Goal: Transaction & Acquisition: Purchase product/service

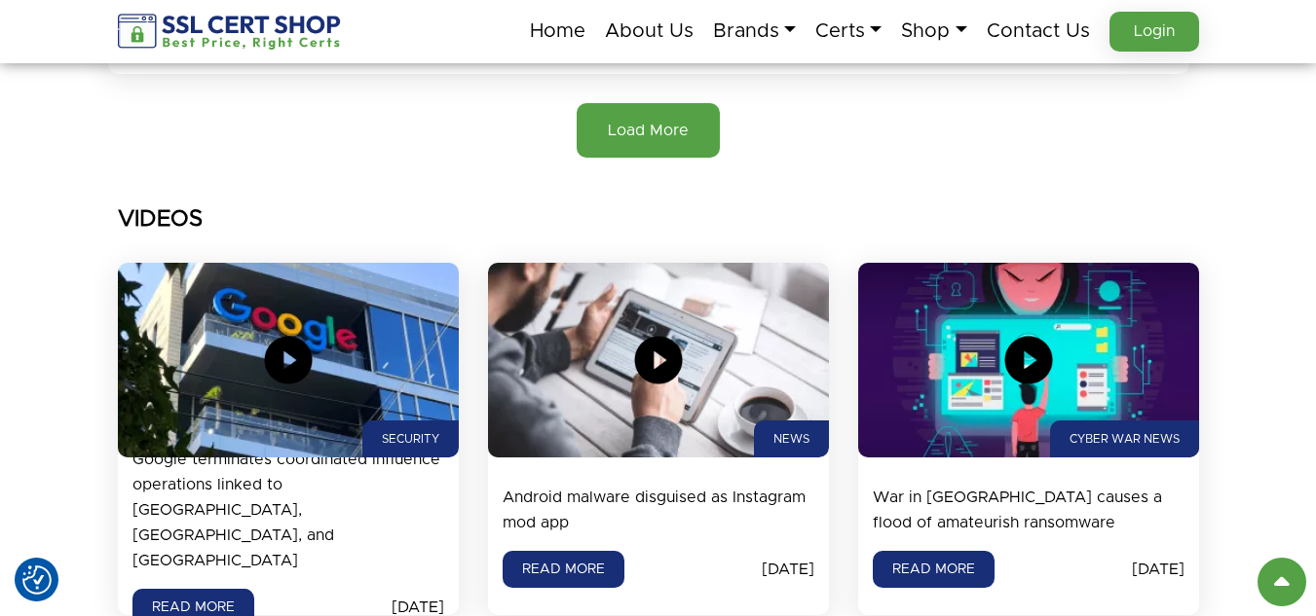
scroll to position [2337, 0]
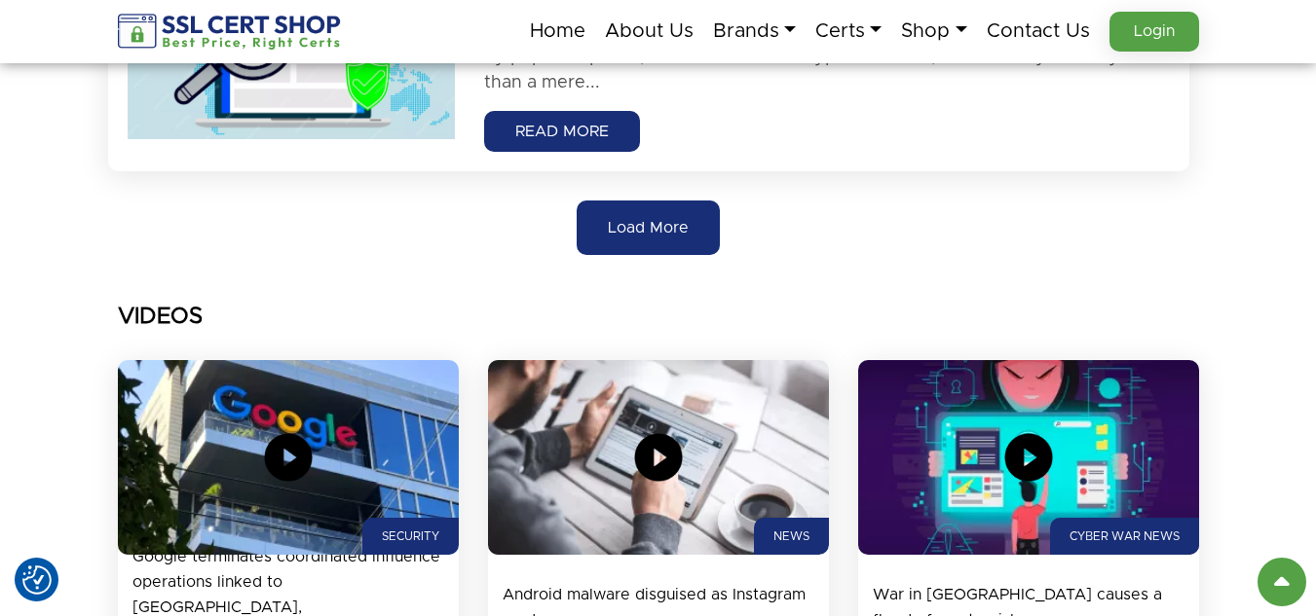
click at [613, 241] on button "Load More" at bounding box center [648, 228] width 143 height 55
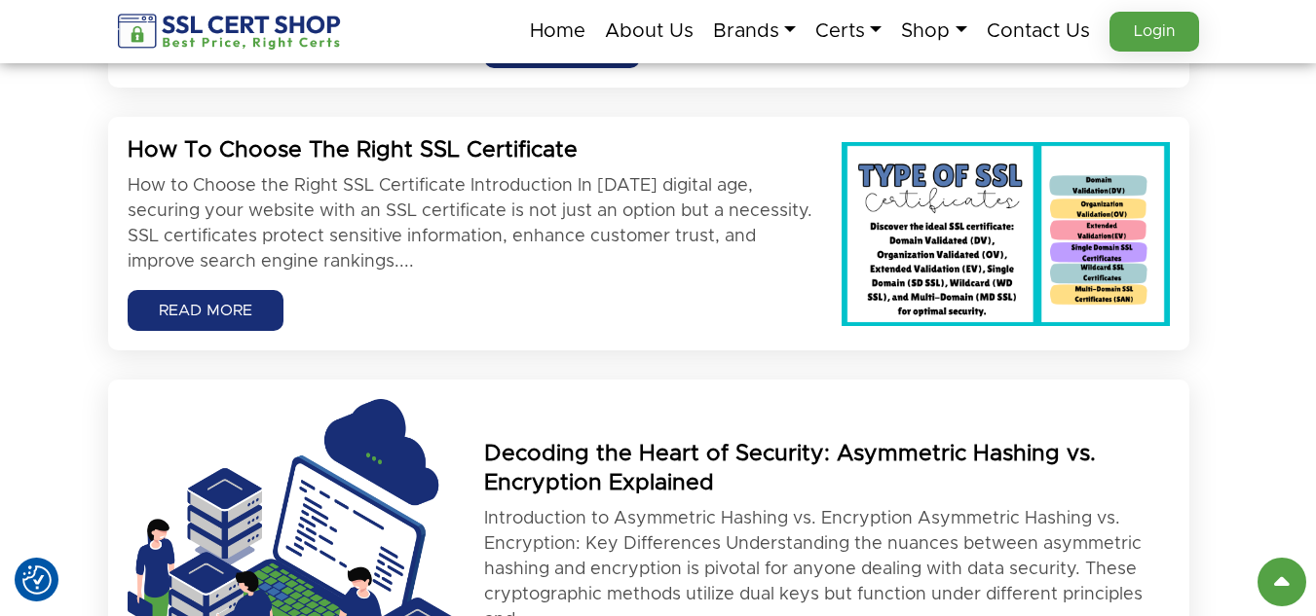
scroll to position [3116, 0]
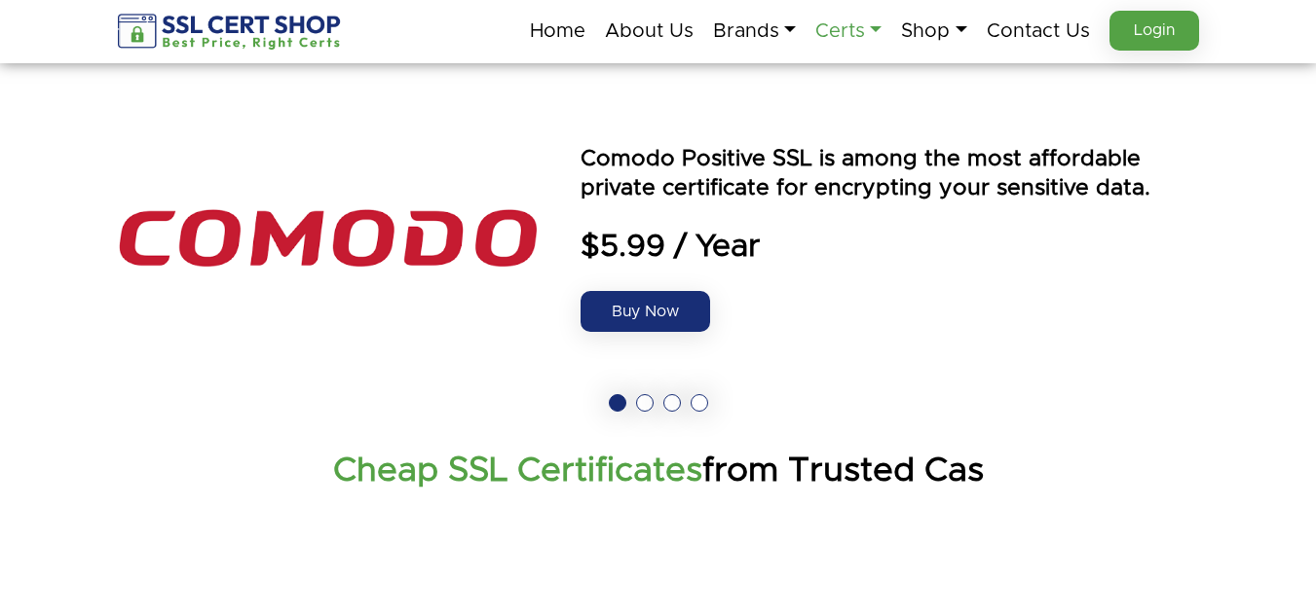
click at [860, 25] on link "Certs" at bounding box center [848, 31] width 66 height 41
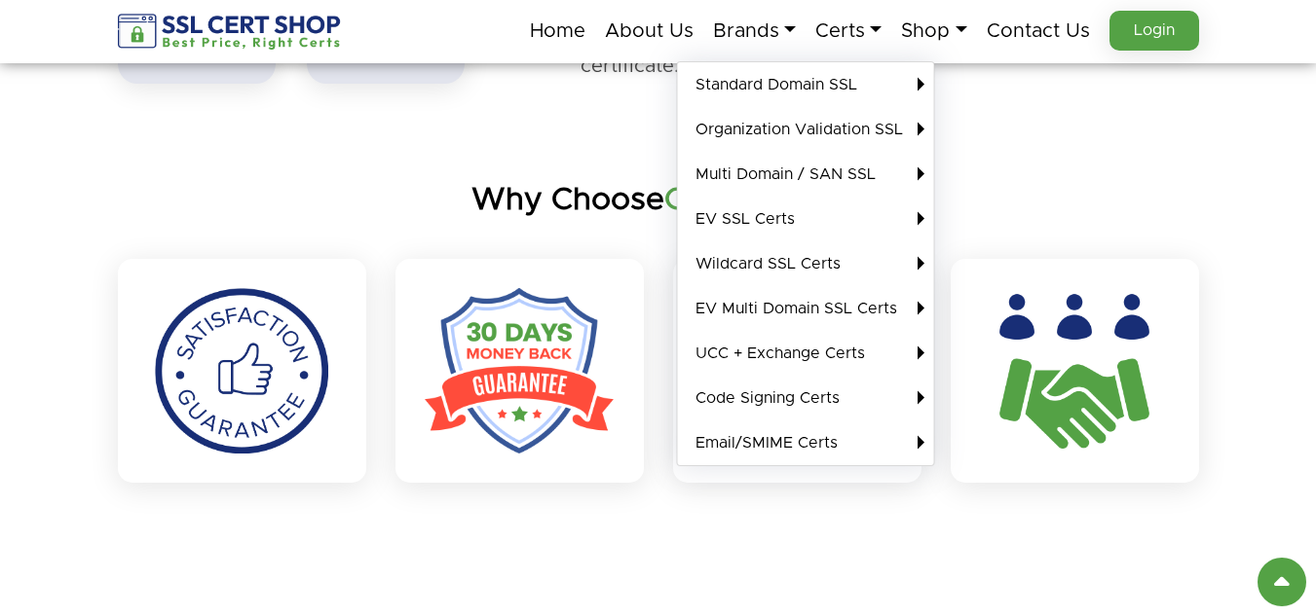
scroll to position [3019, 0]
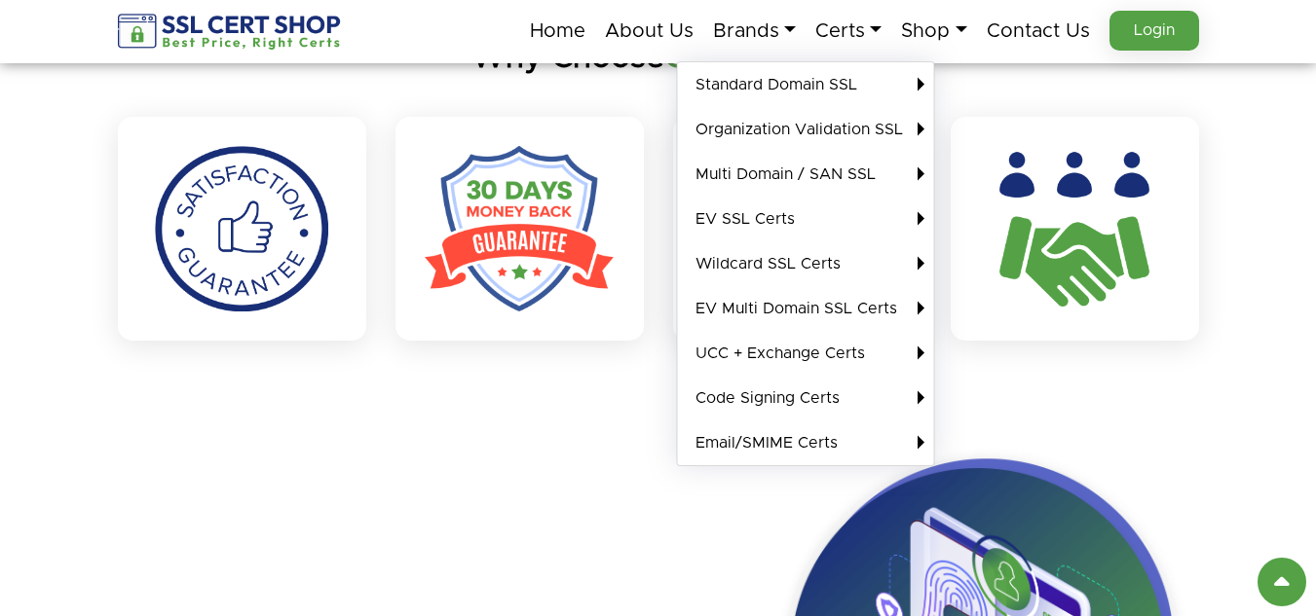
click at [5, 267] on section "Why Choose Certs Shop?" at bounding box center [658, 189] width 1316 height 399
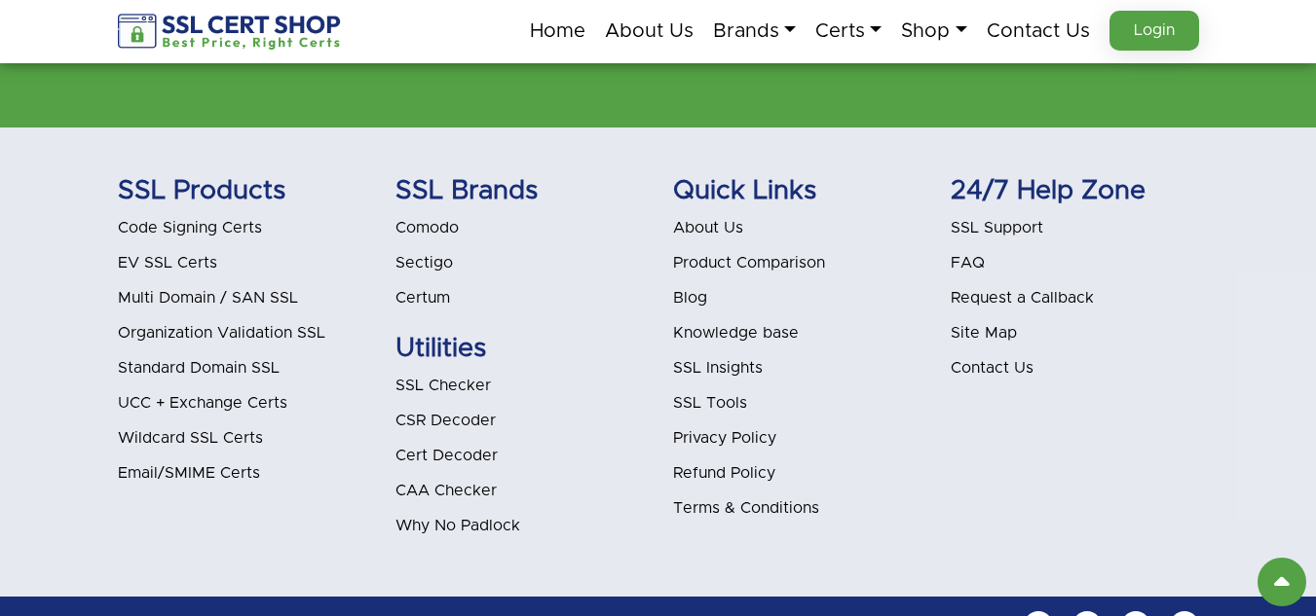
scroll to position [6199, 0]
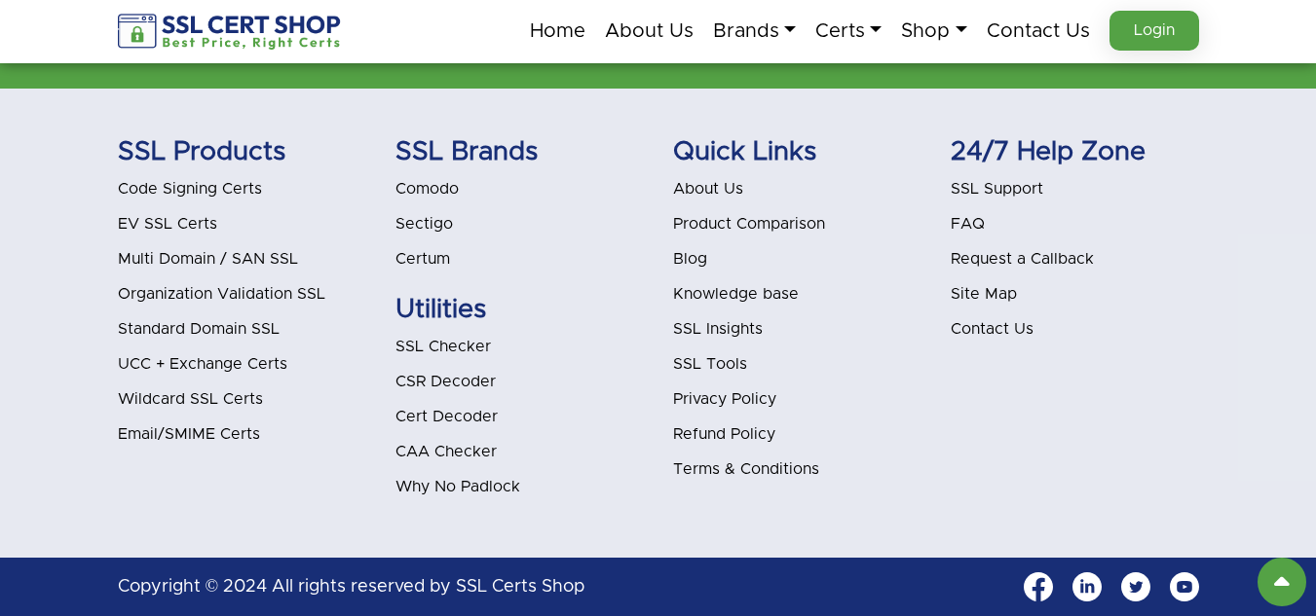
click at [703, 262] on link "Blog" at bounding box center [690, 259] width 34 height 16
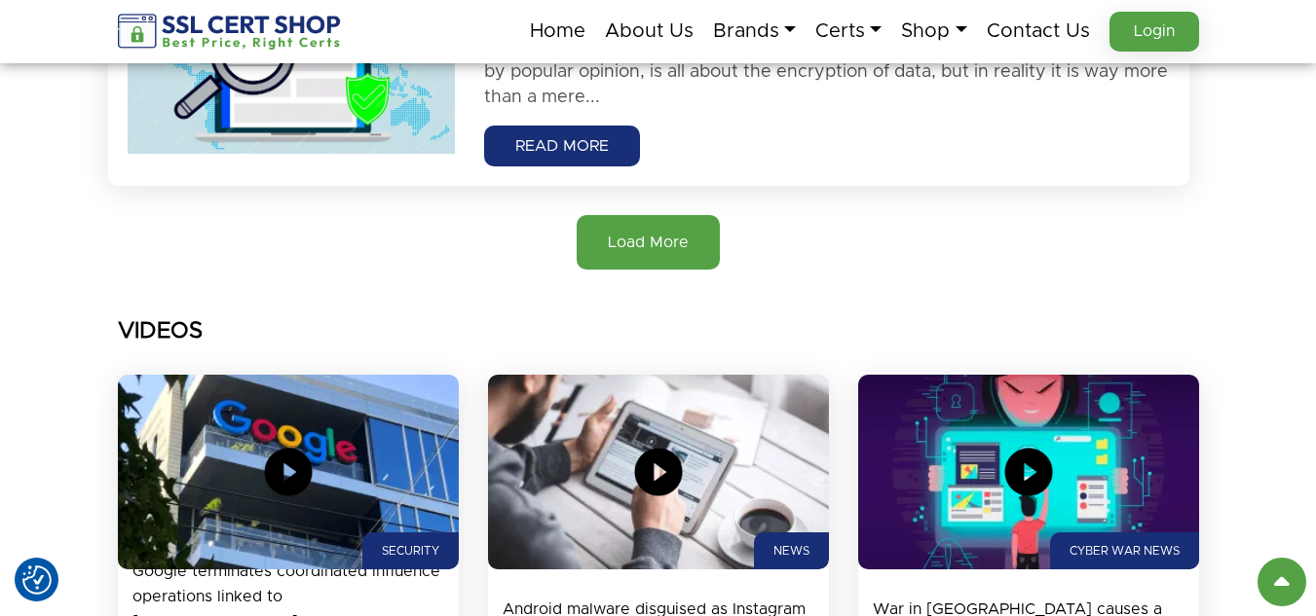
scroll to position [2337, 0]
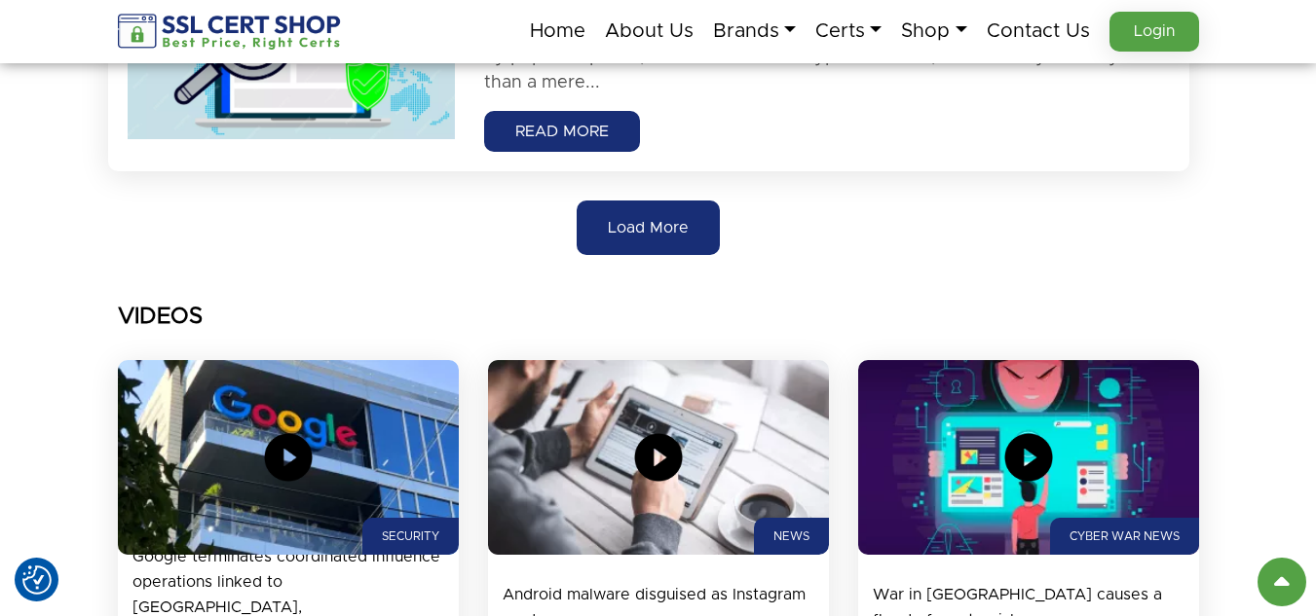
click at [601, 219] on button "Load More" at bounding box center [648, 228] width 143 height 55
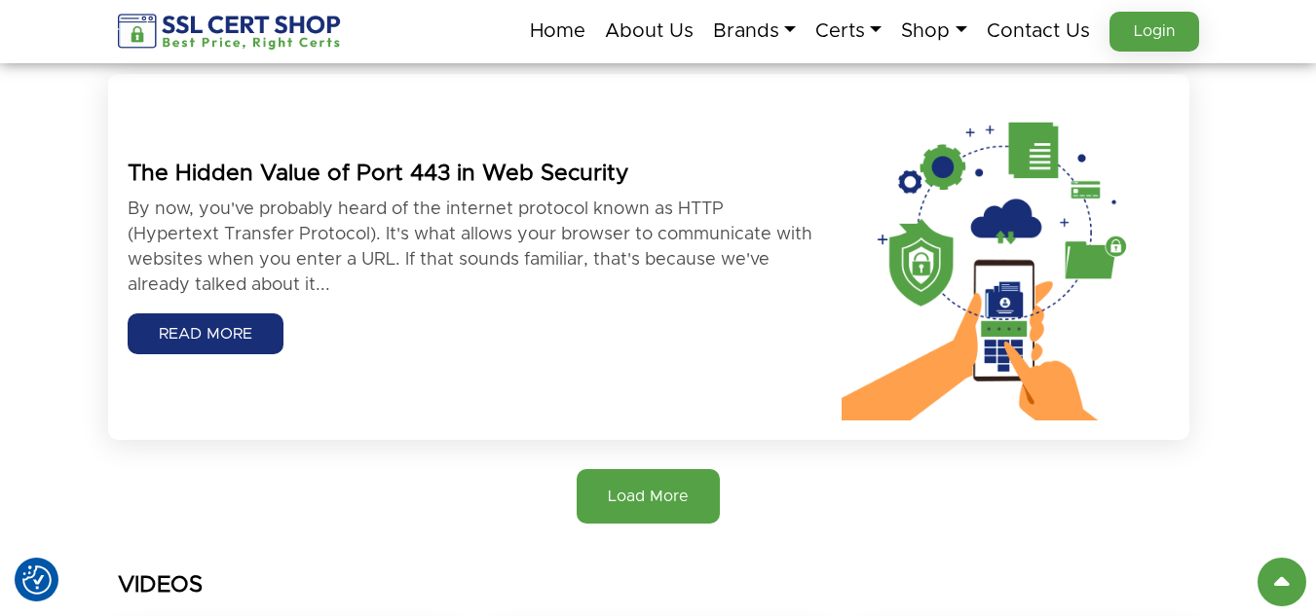
scroll to position [4480, 0]
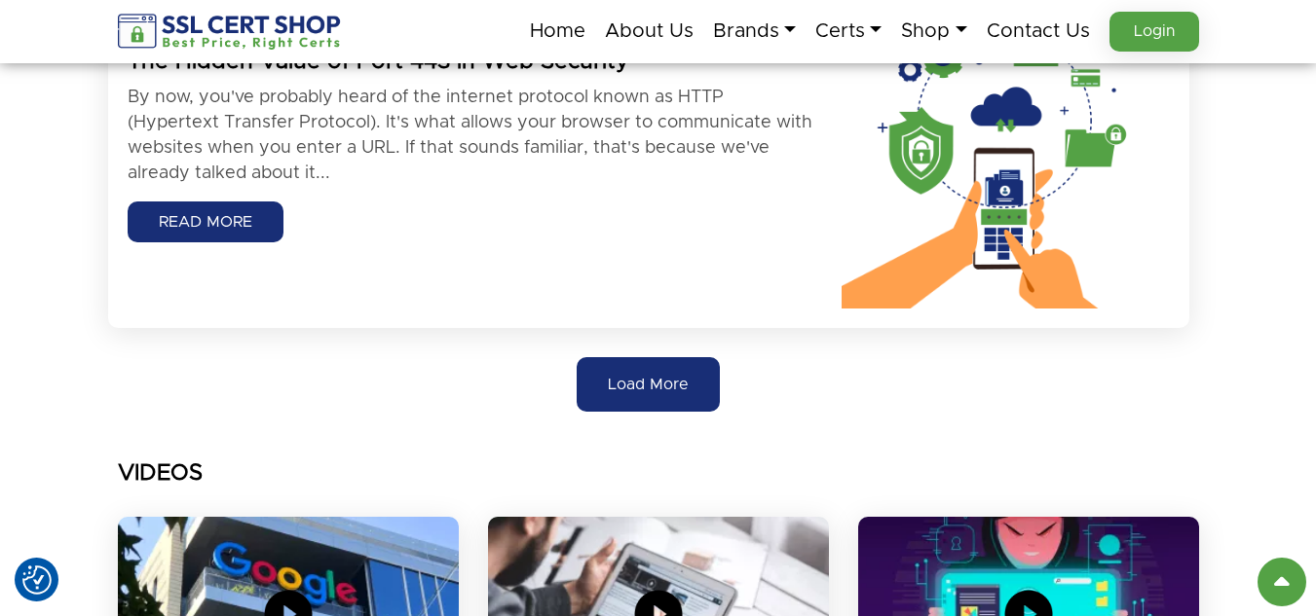
click at [684, 398] on button "Load More" at bounding box center [648, 384] width 143 height 55
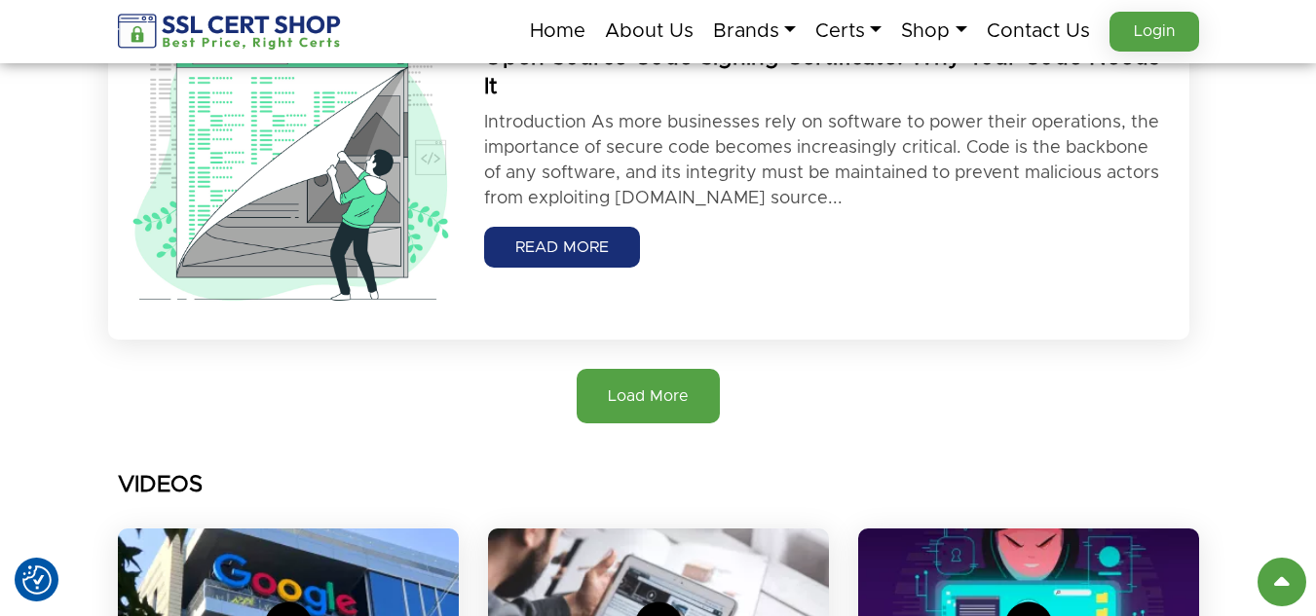
scroll to position [6914, 0]
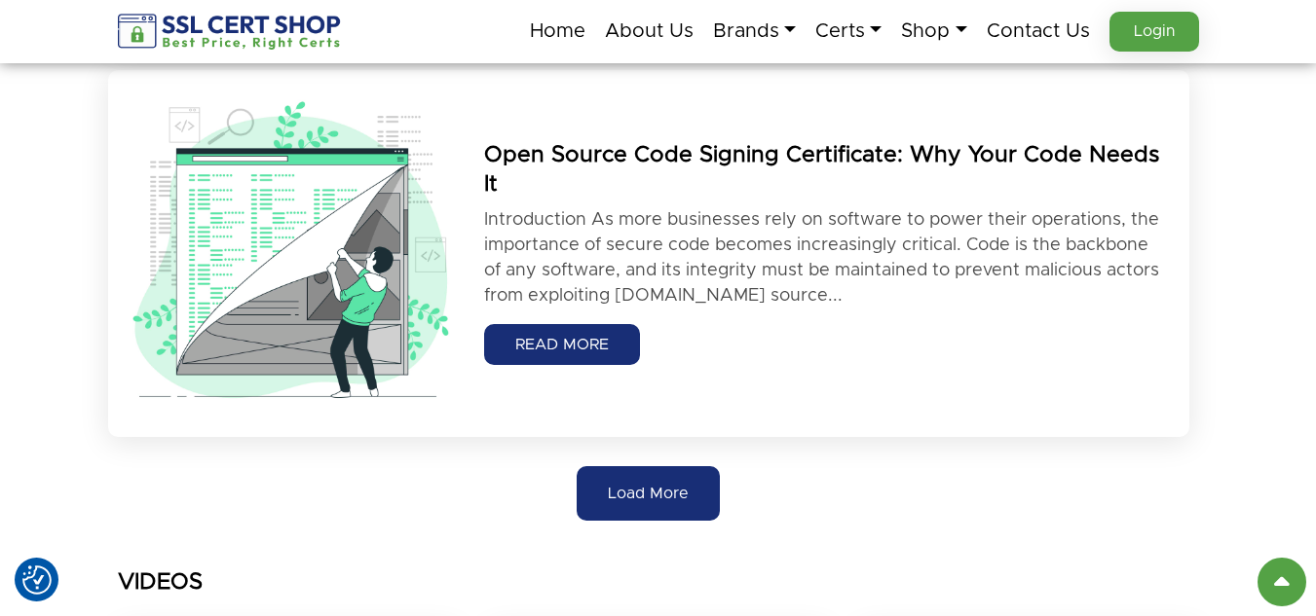
click at [643, 484] on span "Load More" at bounding box center [648, 493] width 81 height 23
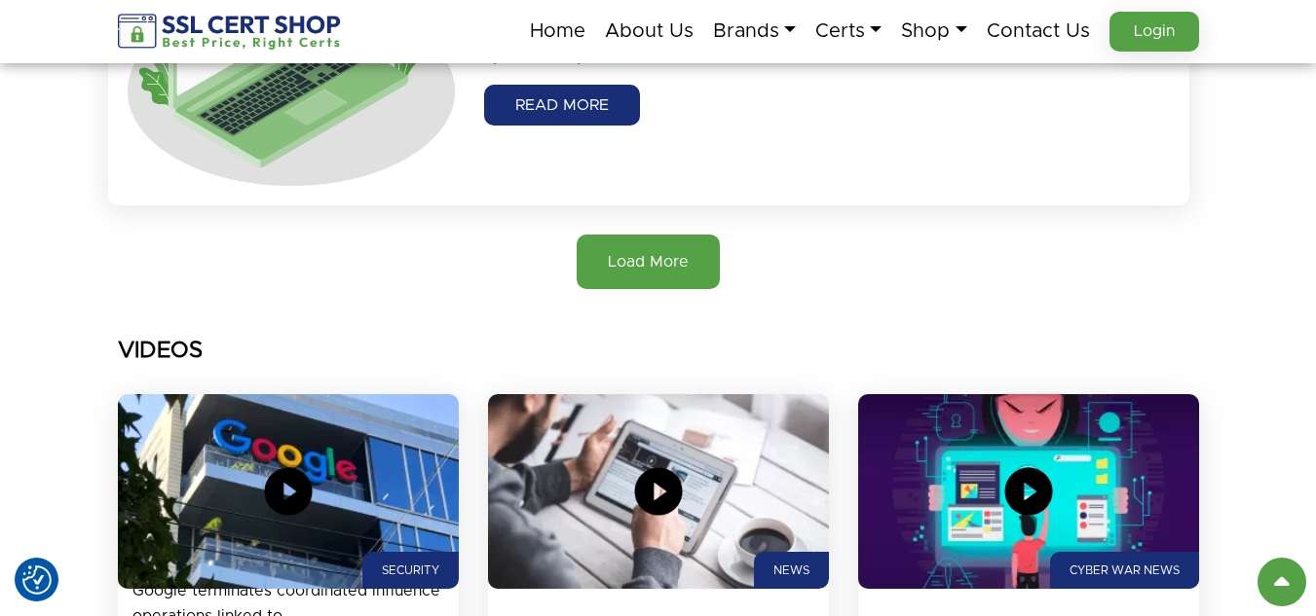
scroll to position [7986, 0]
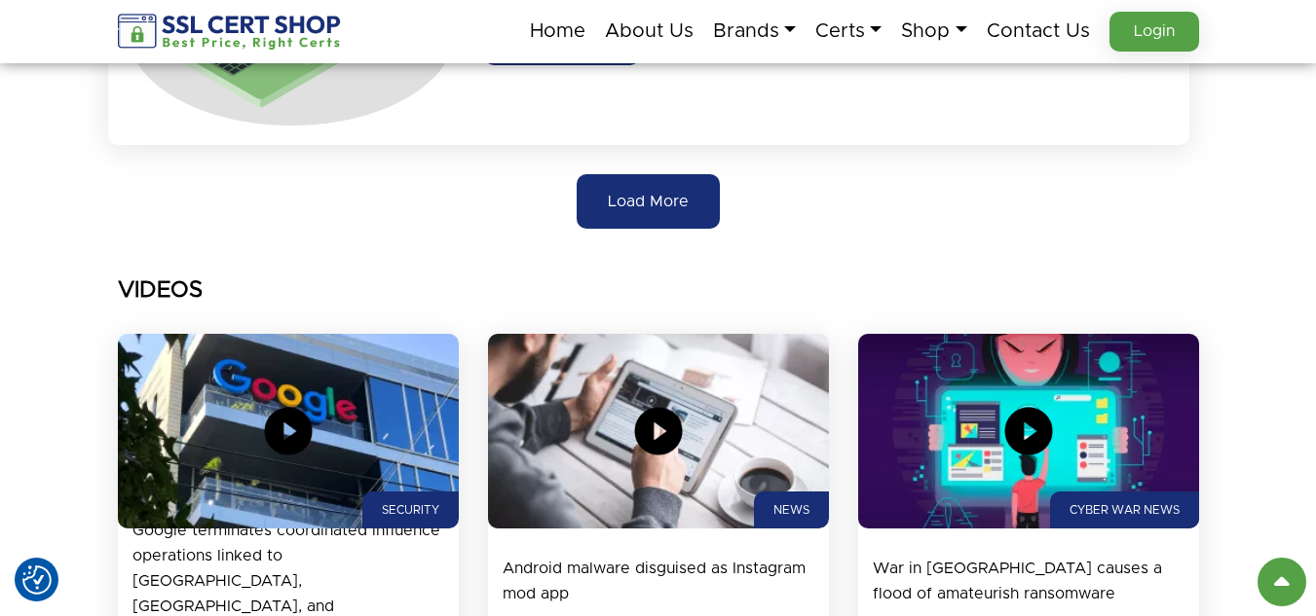
click at [654, 185] on button "Load More" at bounding box center [648, 201] width 143 height 55
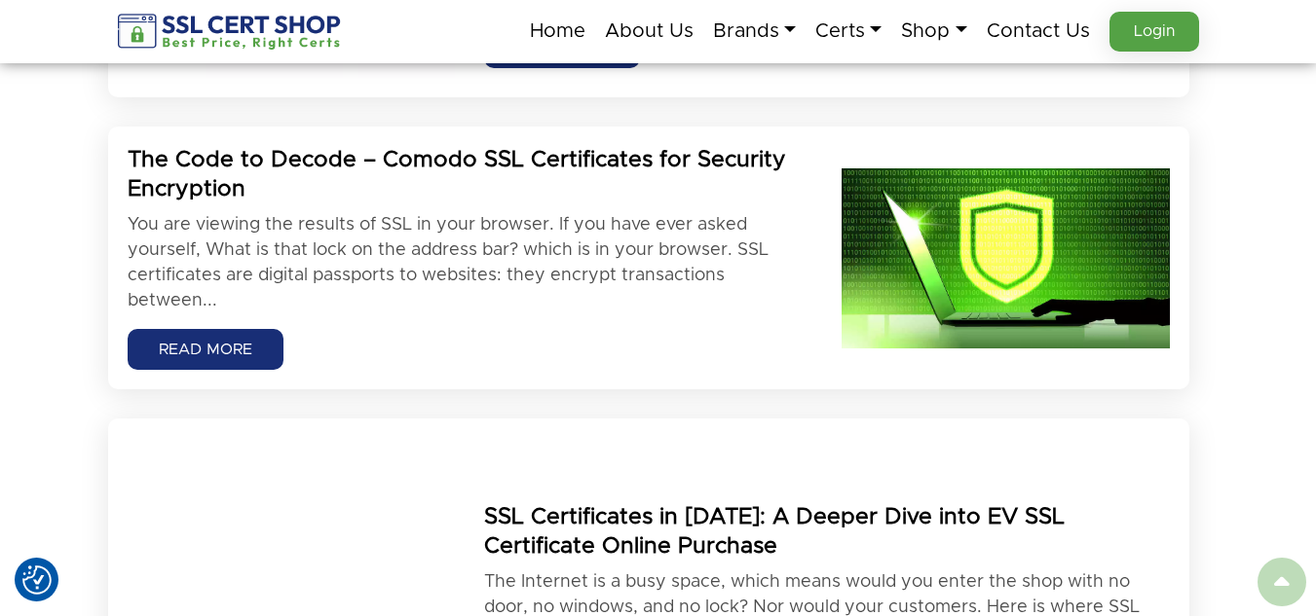
scroll to position [584, 0]
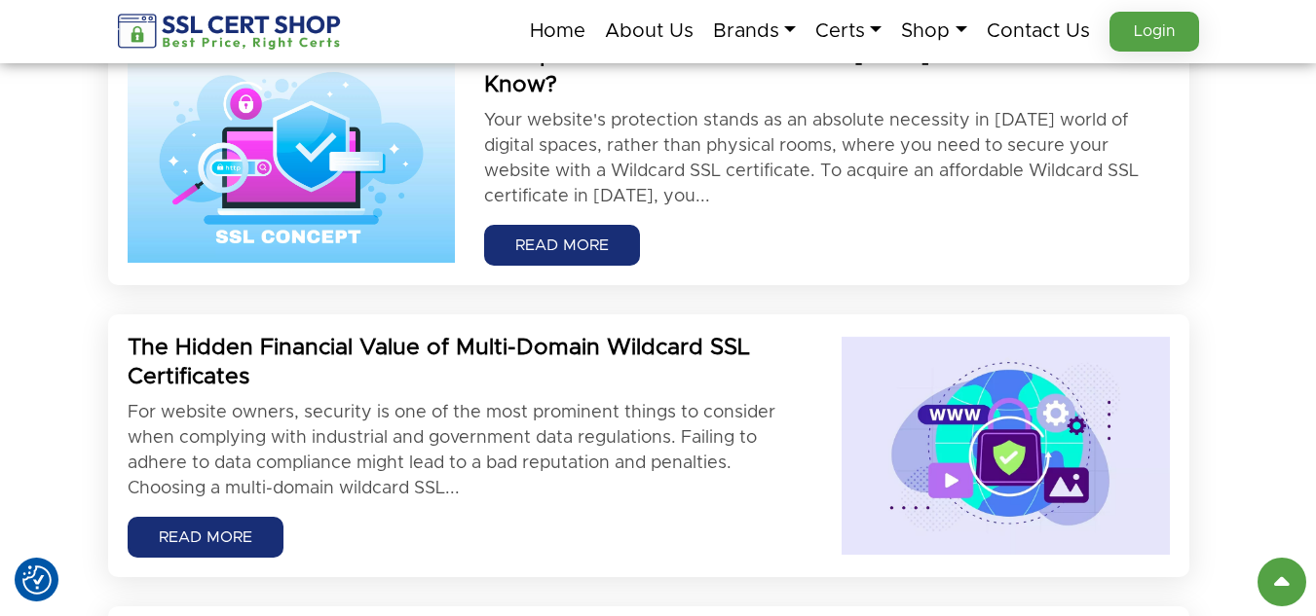
scroll to position [1656, 0]
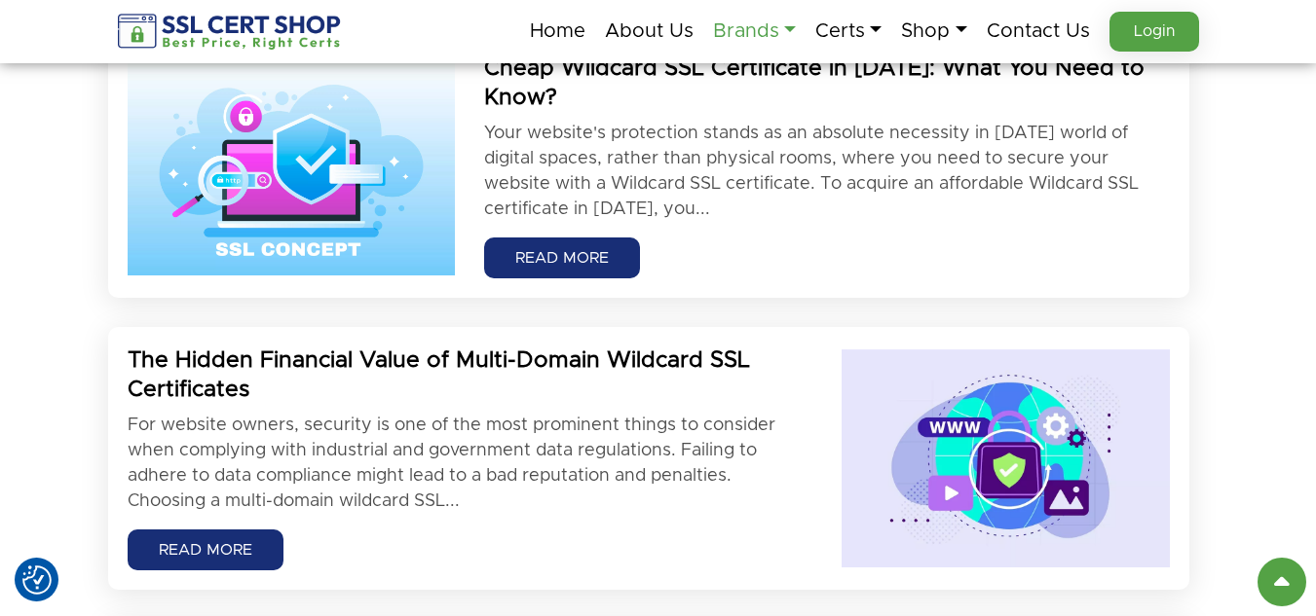
click at [721, 31] on link "Brands" at bounding box center [754, 31] width 83 height 41
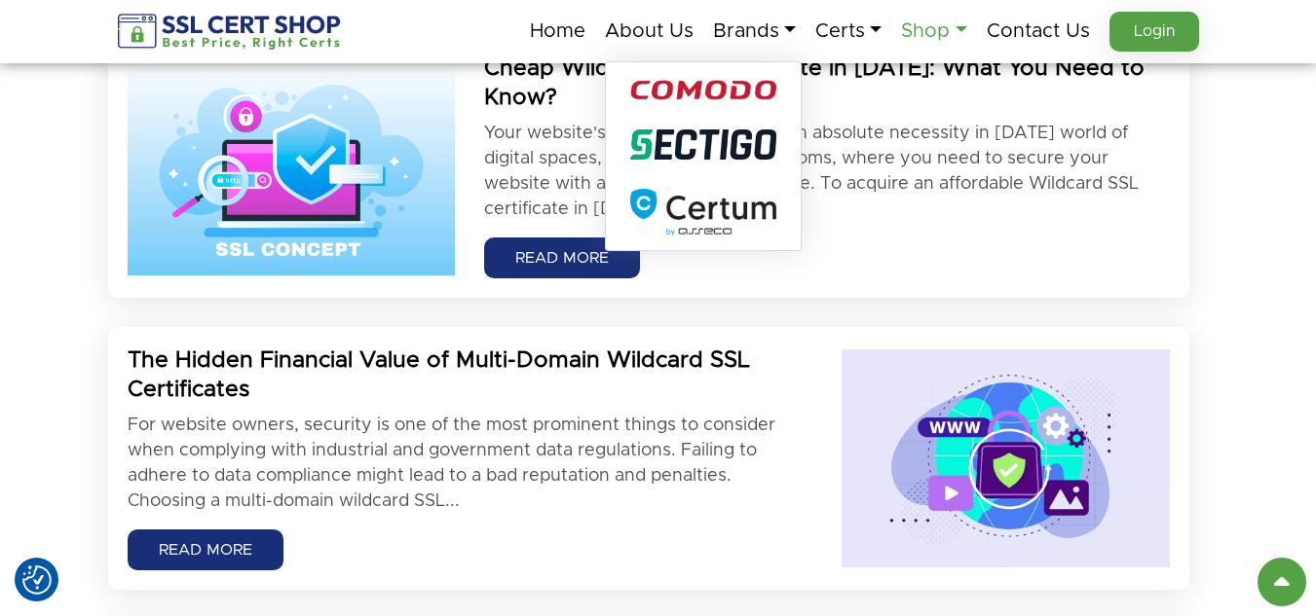
click at [944, 24] on link "Shop" at bounding box center [933, 31] width 65 height 41
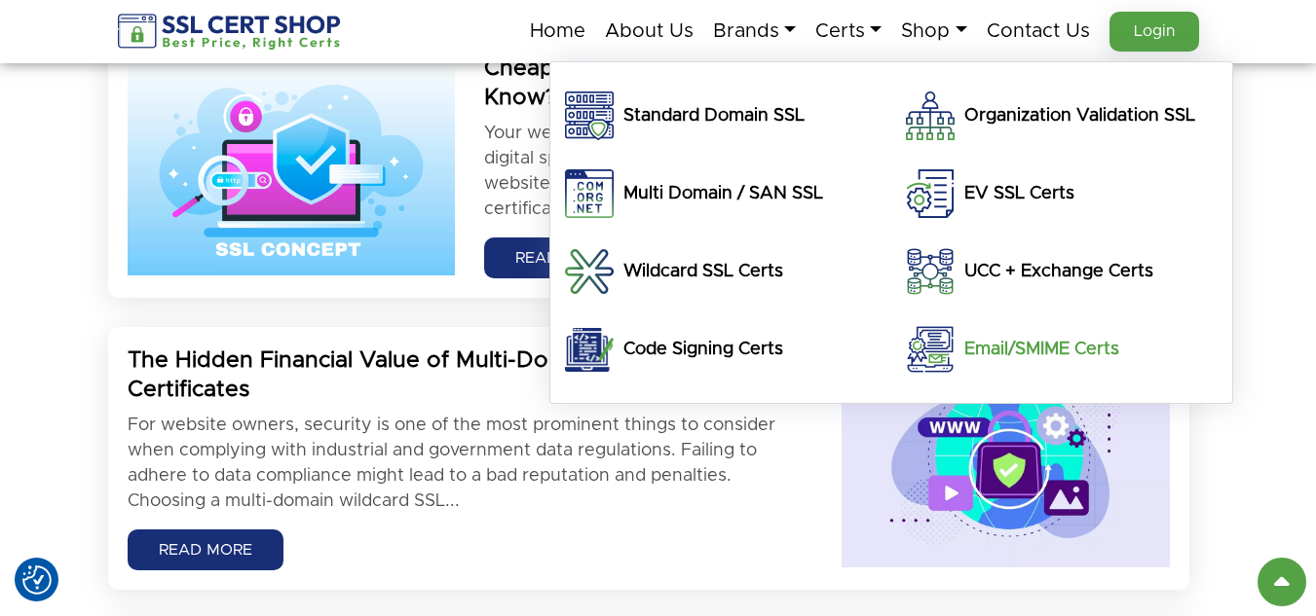
click at [996, 345] on h5 "Email/SMIME Certs" at bounding box center [1041, 349] width 155 height 25
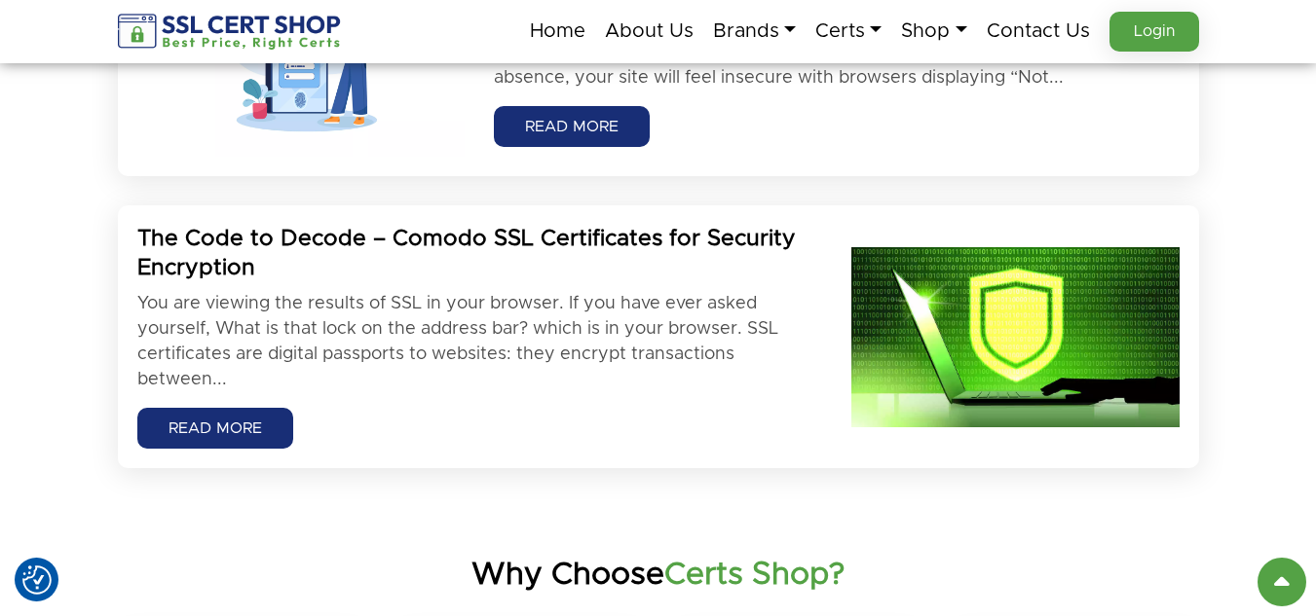
scroll to position [2142, 0]
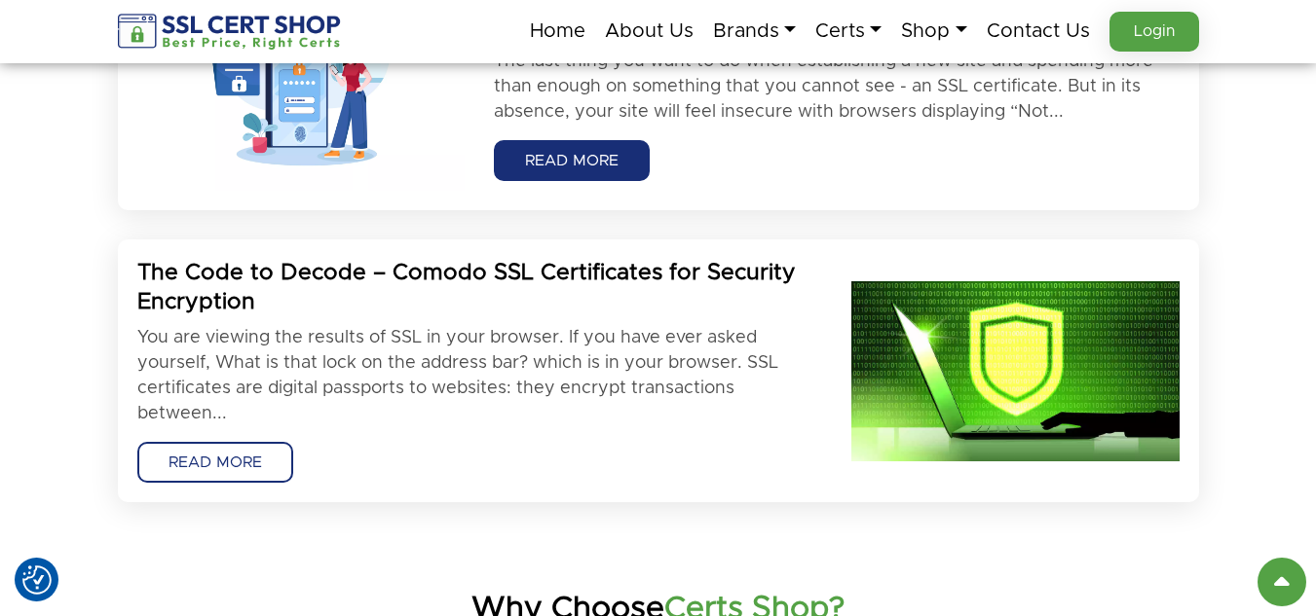
click at [220, 452] on link "READ MORE" at bounding box center [215, 462] width 156 height 41
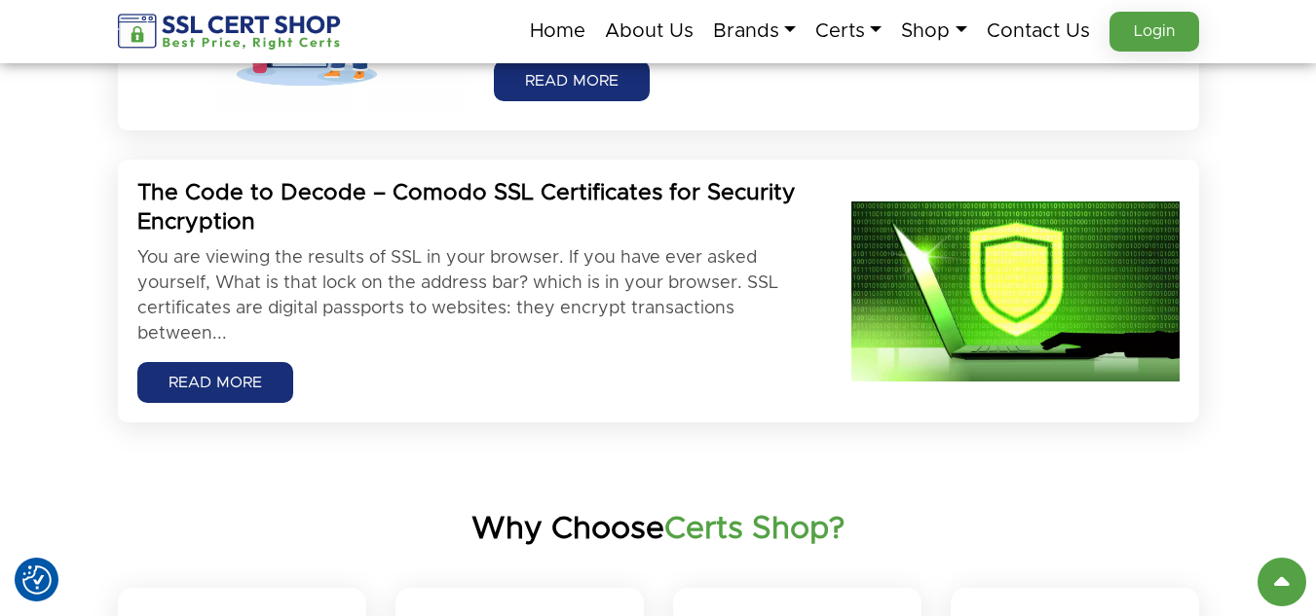
scroll to position [3603, 0]
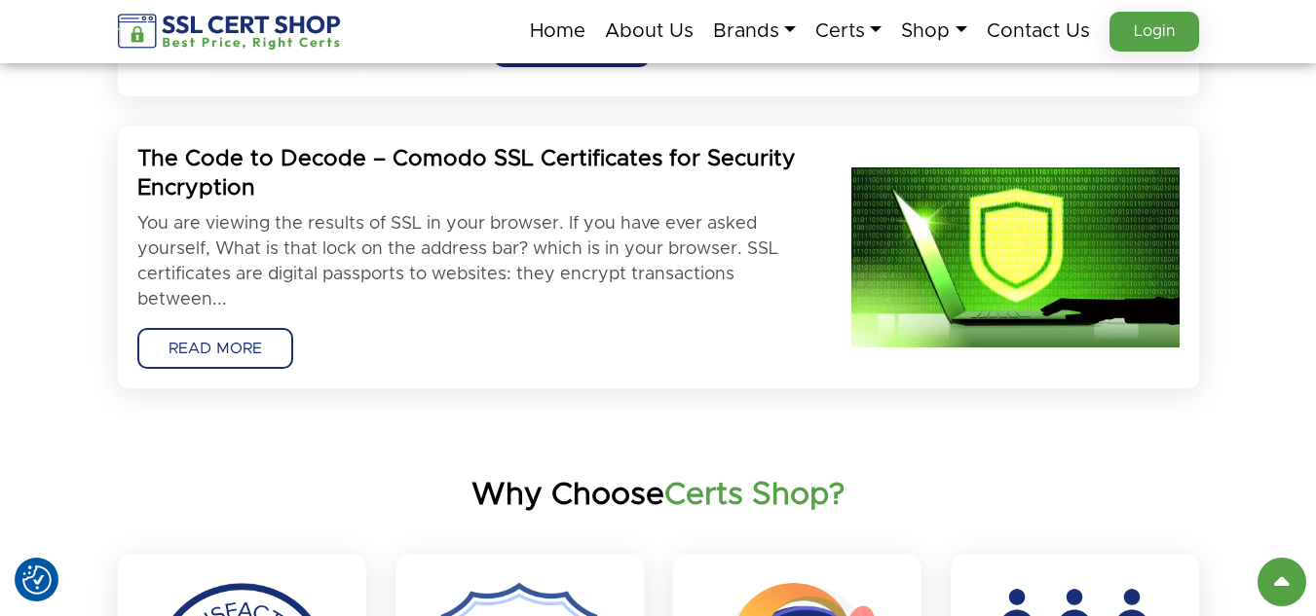
click at [267, 355] on link "READ MORE" at bounding box center [215, 348] width 156 height 41
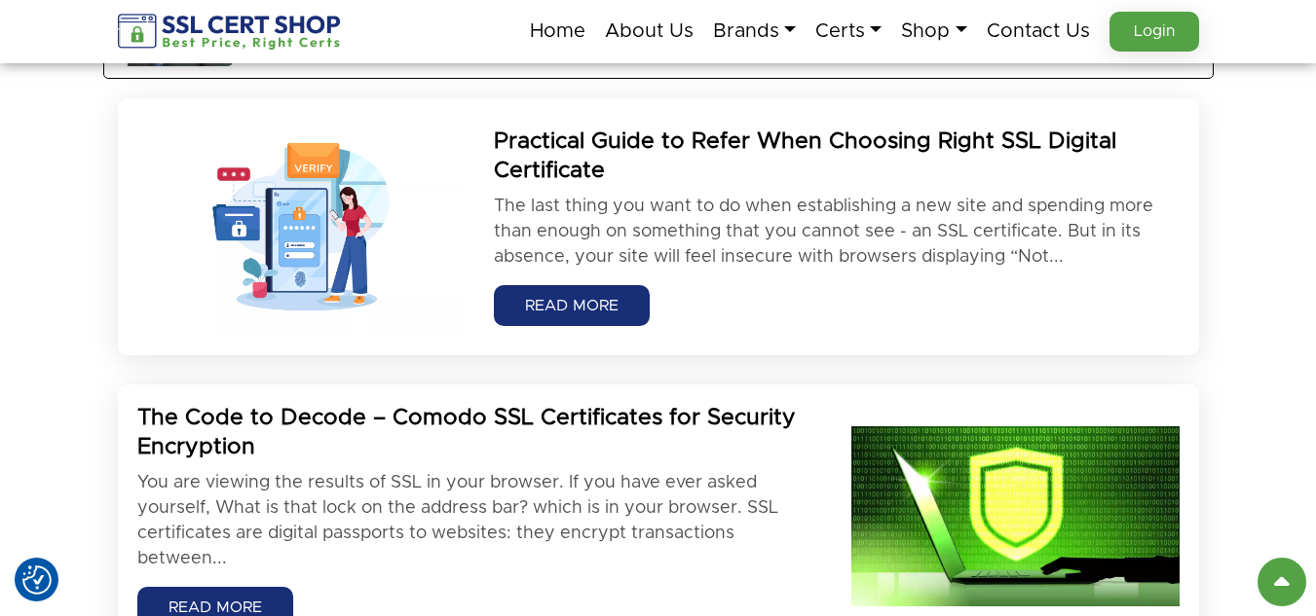
scroll to position [3214, 0]
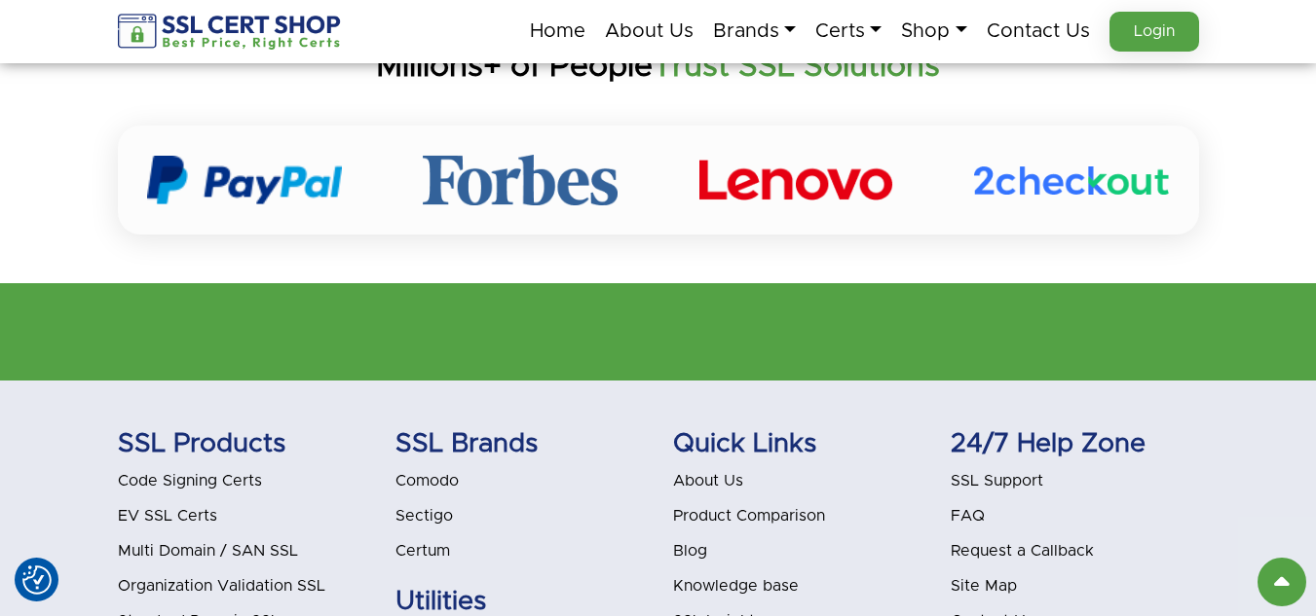
scroll to position [3993, 0]
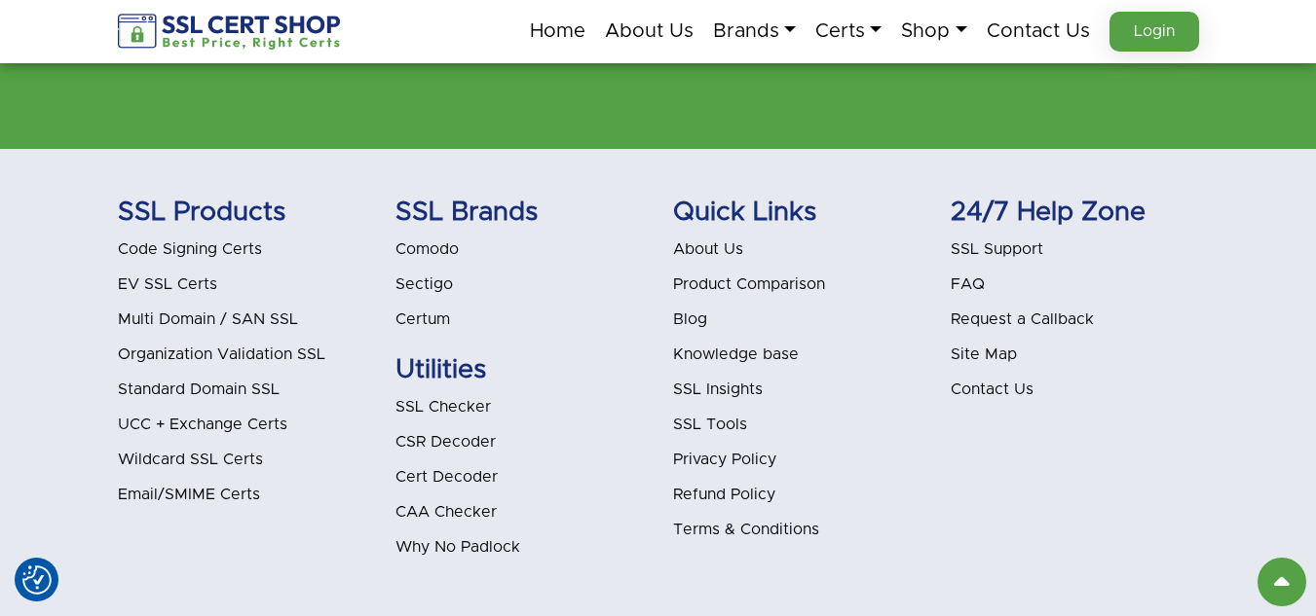
scroll to position [3382, 0]
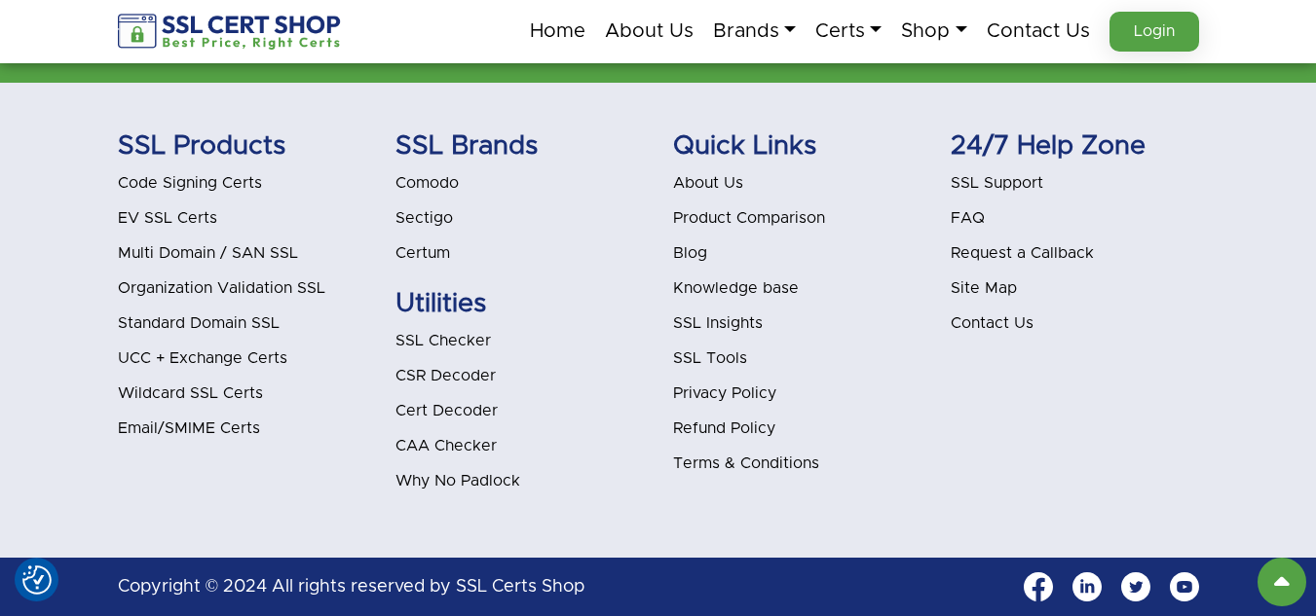
click at [701, 249] on link "Blog" at bounding box center [690, 253] width 34 height 16
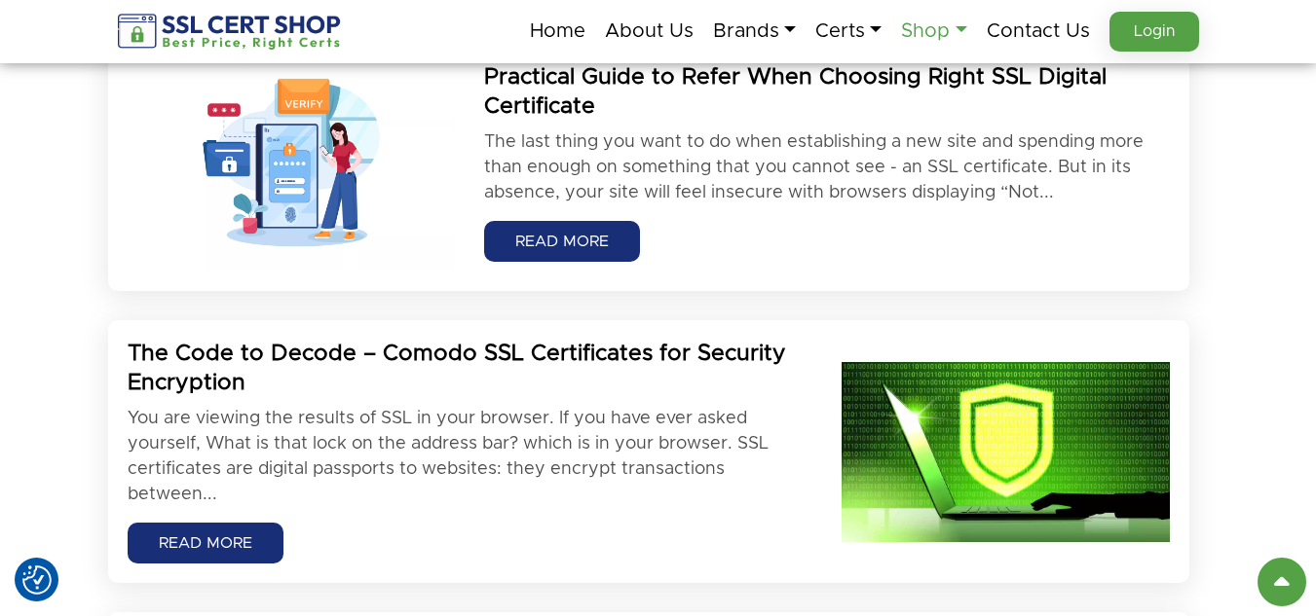
click at [947, 27] on link "Shop" at bounding box center [933, 31] width 65 height 41
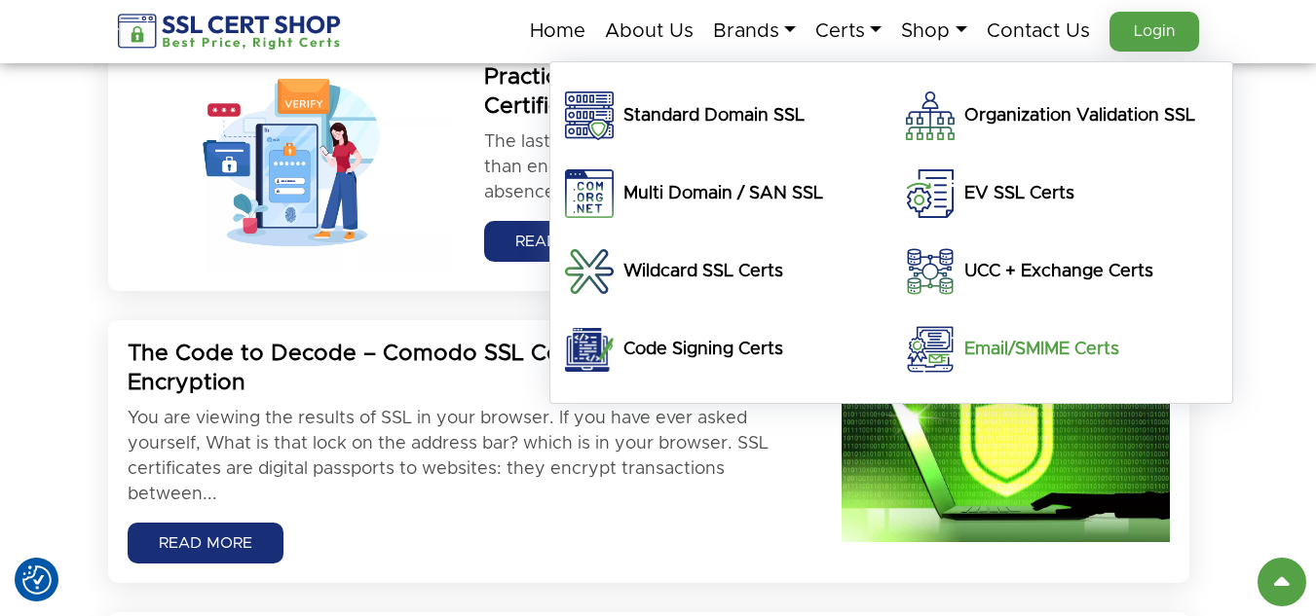
click at [1004, 351] on h5 "Email/SMIME Certs" at bounding box center [1041, 349] width 155 height 25
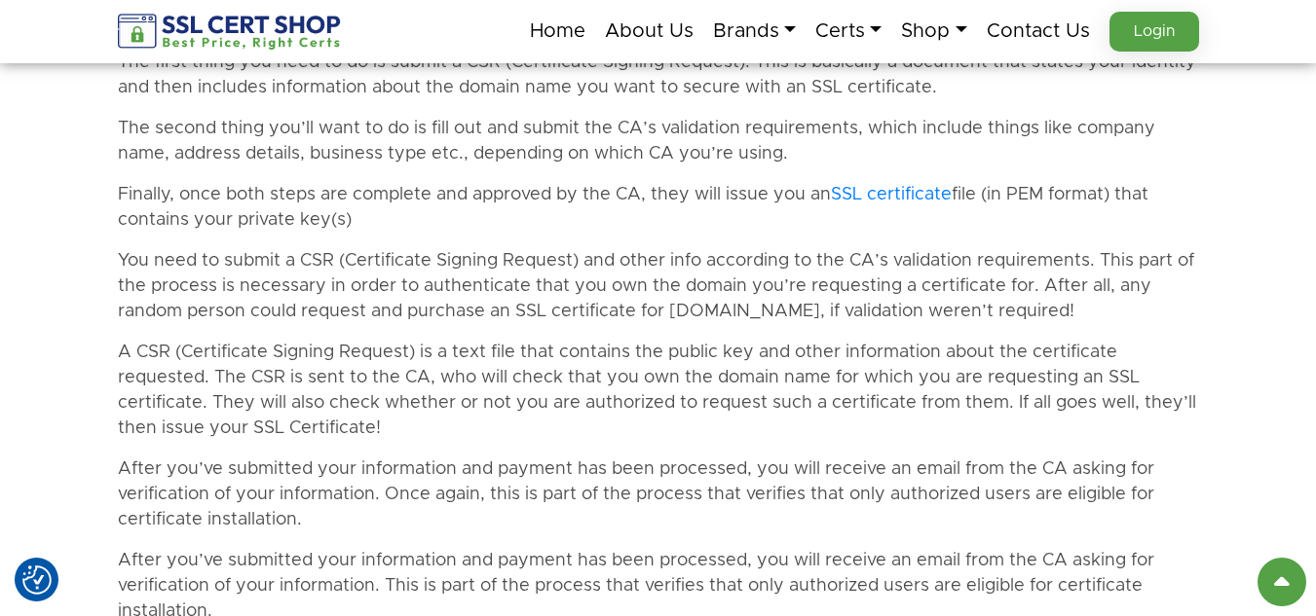
scroll to position [1558, 0]
click at [333, 201] on p "Finally, once both steps are complete and approved by the CA, they will issue y…" at bounding box center [658, 209] width 1081 height 51
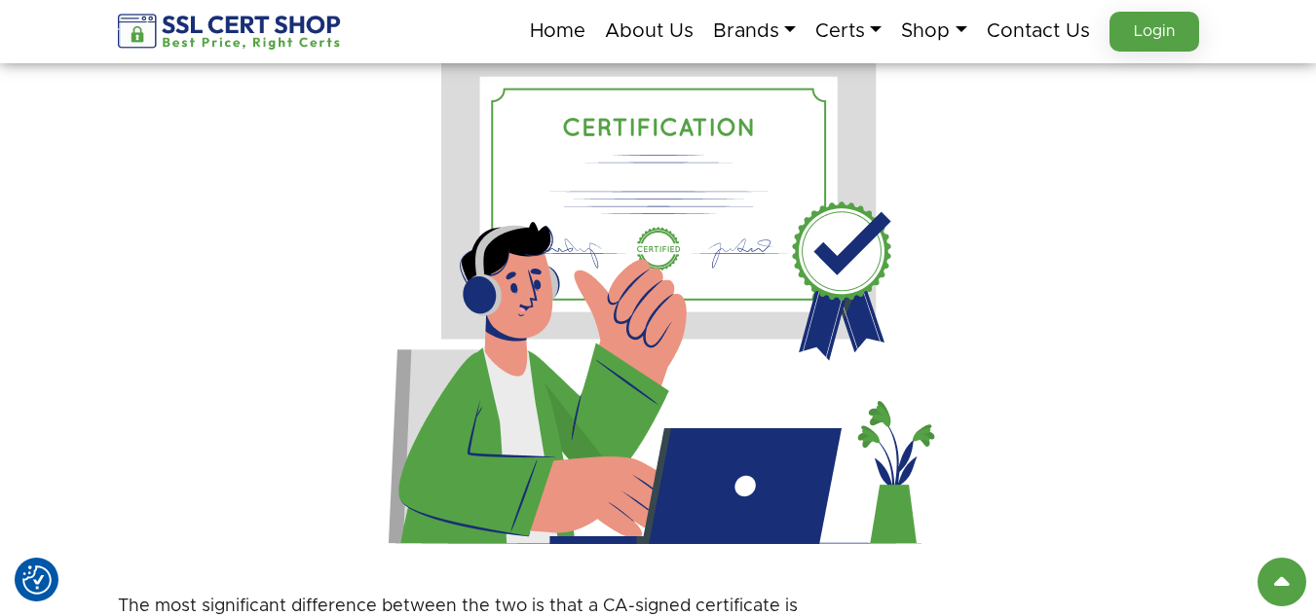
scroll to position [0, 0]
